Goal: Information Seeking & Learning: Learn about a topic

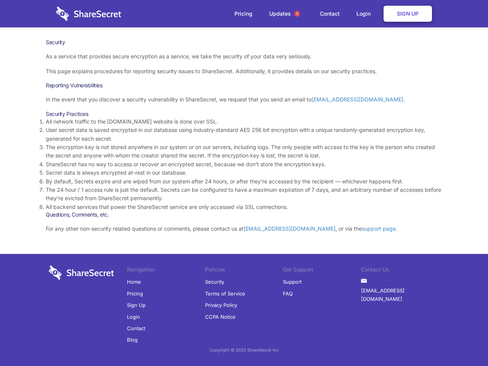
click at [244, 183] on li "By default, Secrets expire and are wiped from our system after 24 hours, or aft…" at bounding box center [244, 181] width 397 height 8
click at [297, 14] on span "1" at bounding box center [297, 14] width 6 height 6
